Goal: Navigation & Orientation: Understand site structure

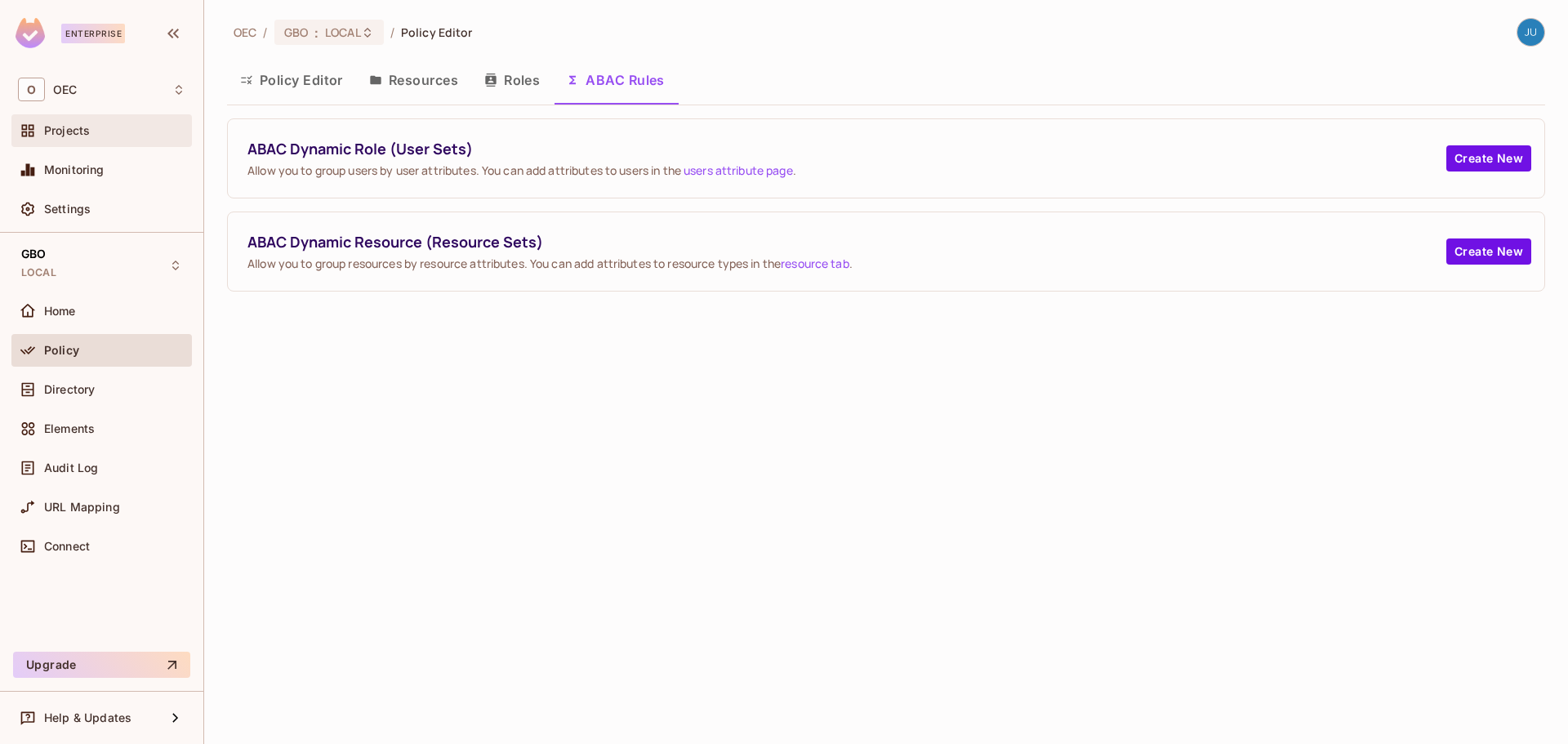
click at [99, 126] on div "Projects" at bounding box center [114, 130] width 141 height 13
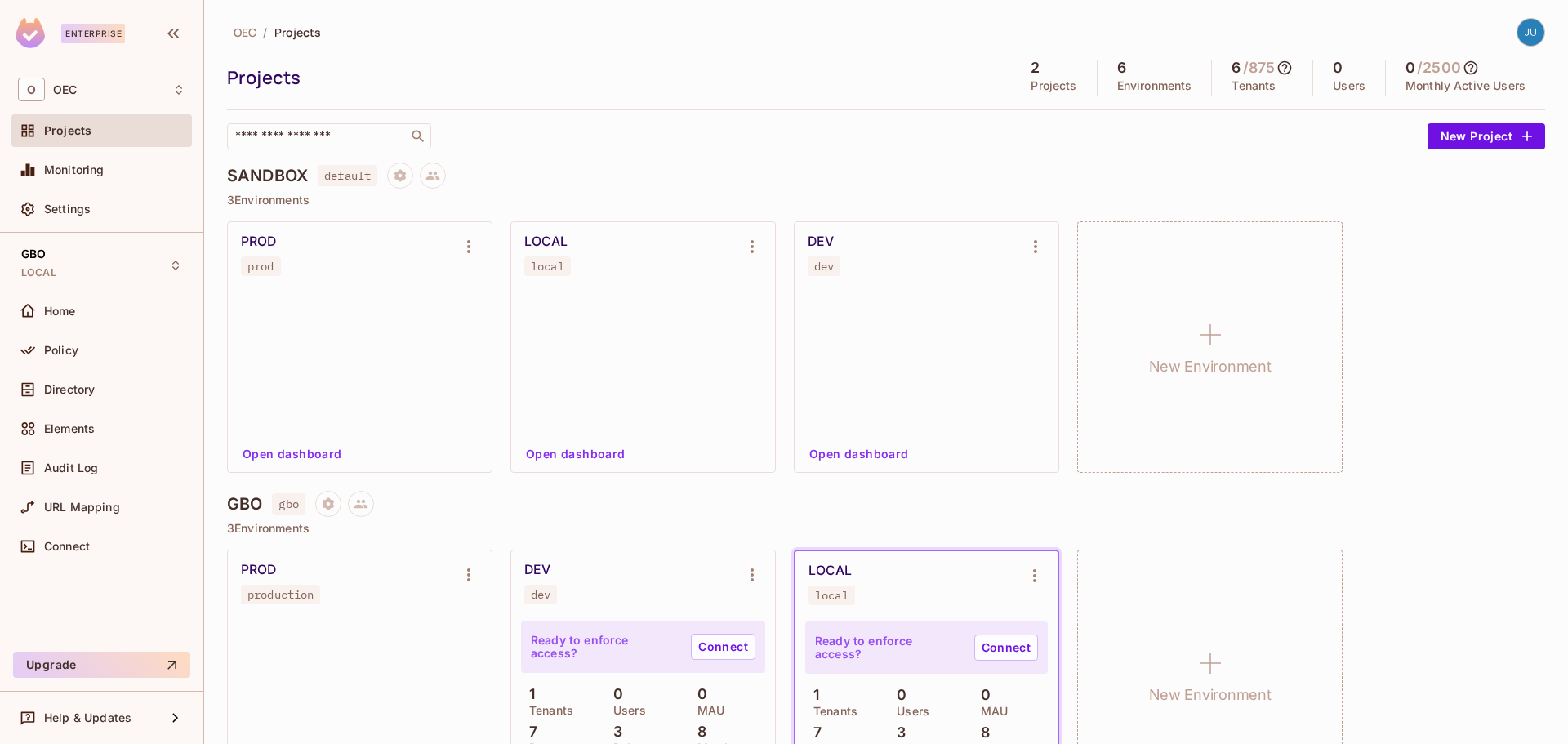
scroll to position [75, 0]
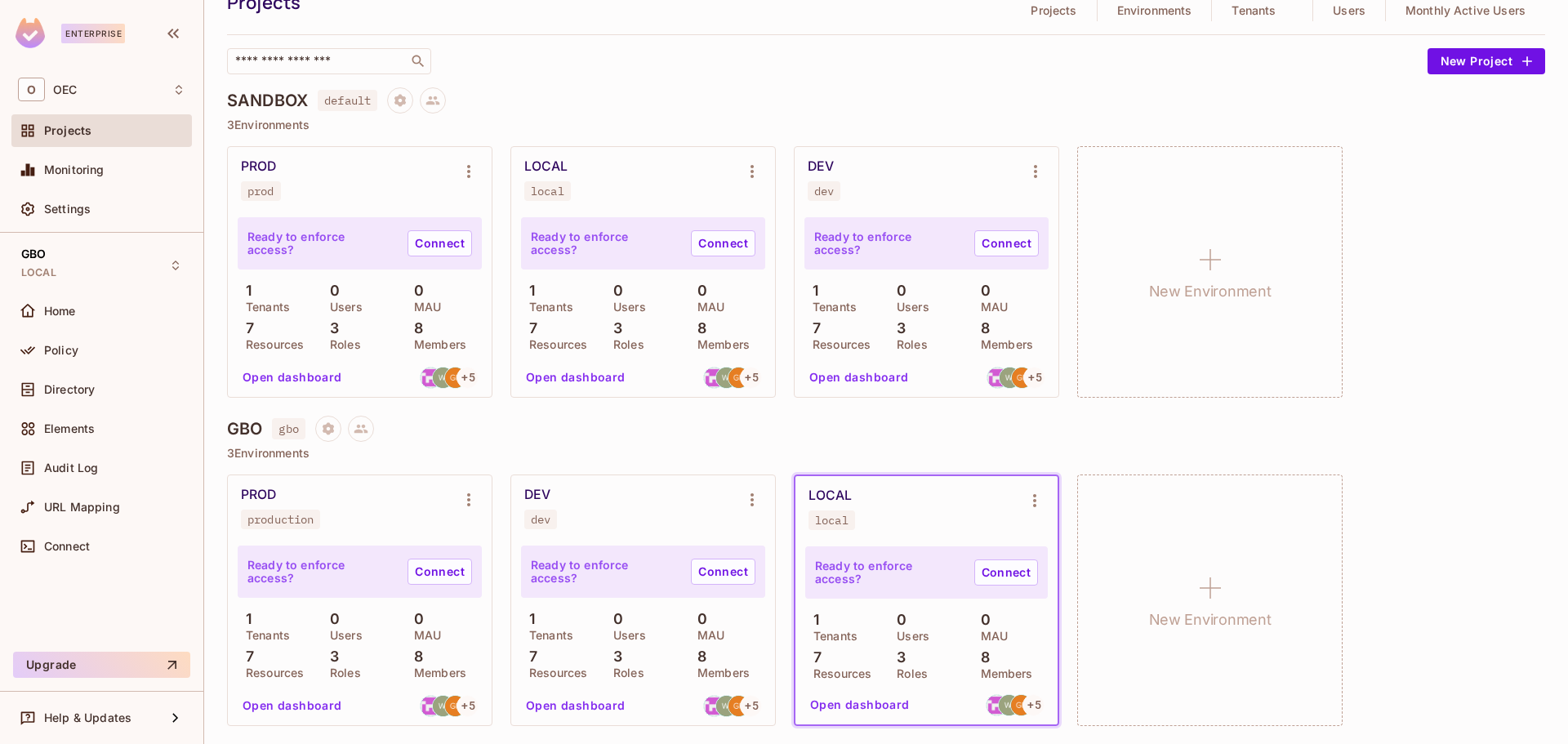
click at [857, 718] on button "Open dashboard" at bounding box center [860, 704] width 113 height 26
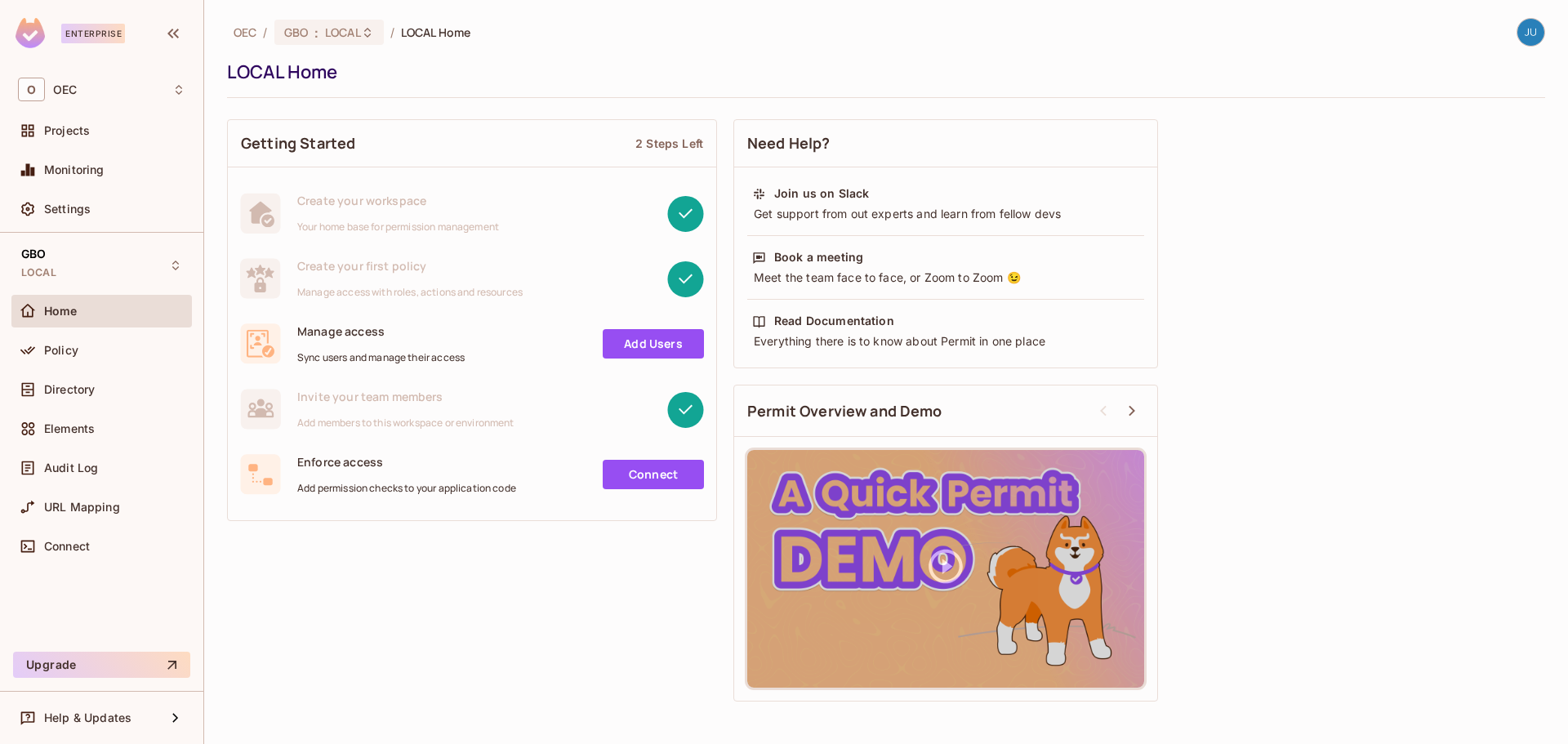
click at [125, 368] on div "Policy" at bounding box center [102, 353] width 181 height 39
click at [127, 358] on div "Policy" at bounding box center [101, 350] width 167 height 19
